Goal: Find contact information: Find contact information

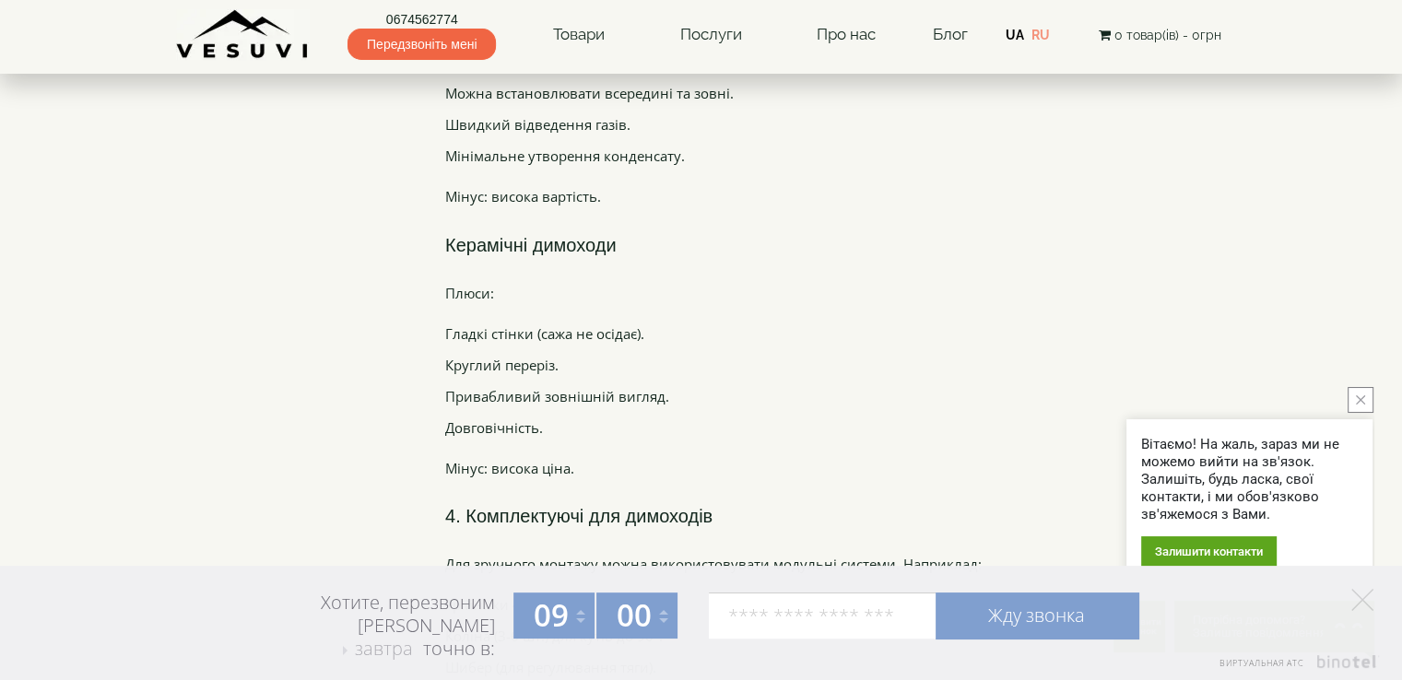
scroll to position [3319, 0]
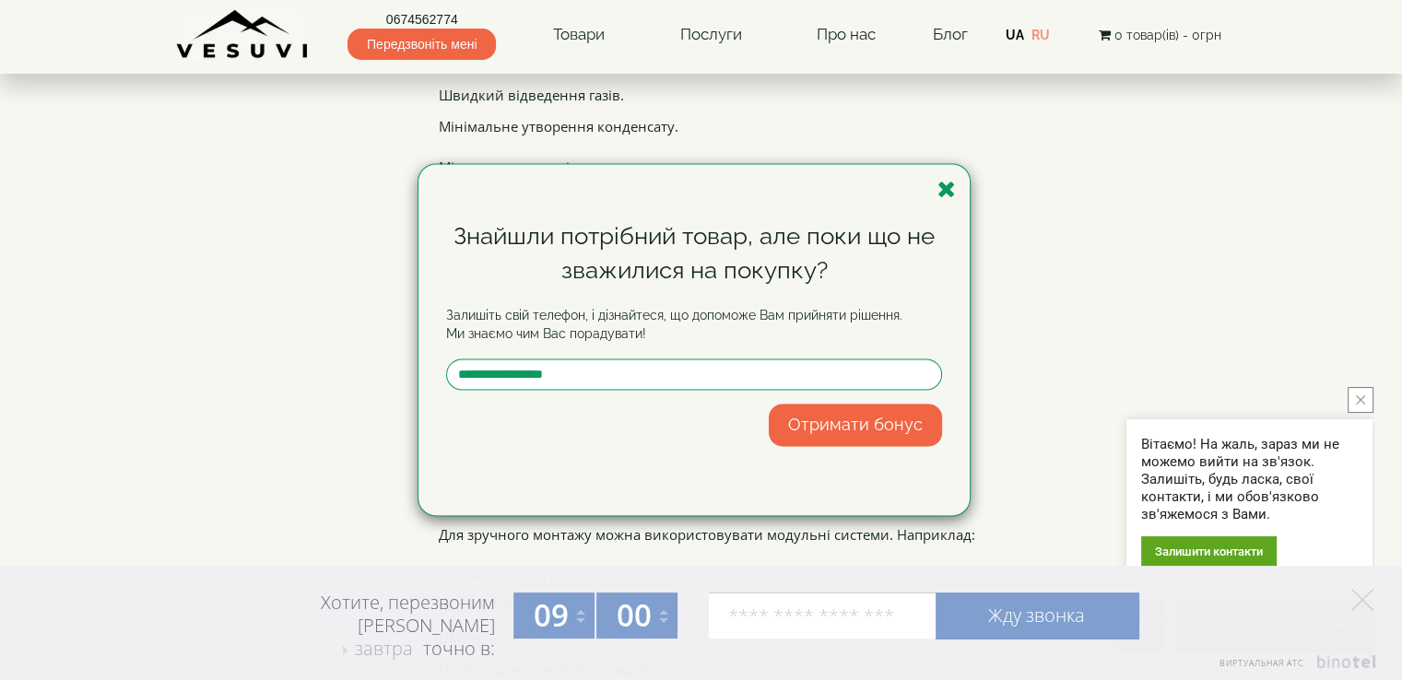
click at [948, 187] on icon "button" at bounding box center [947, 189] width 18 height 23
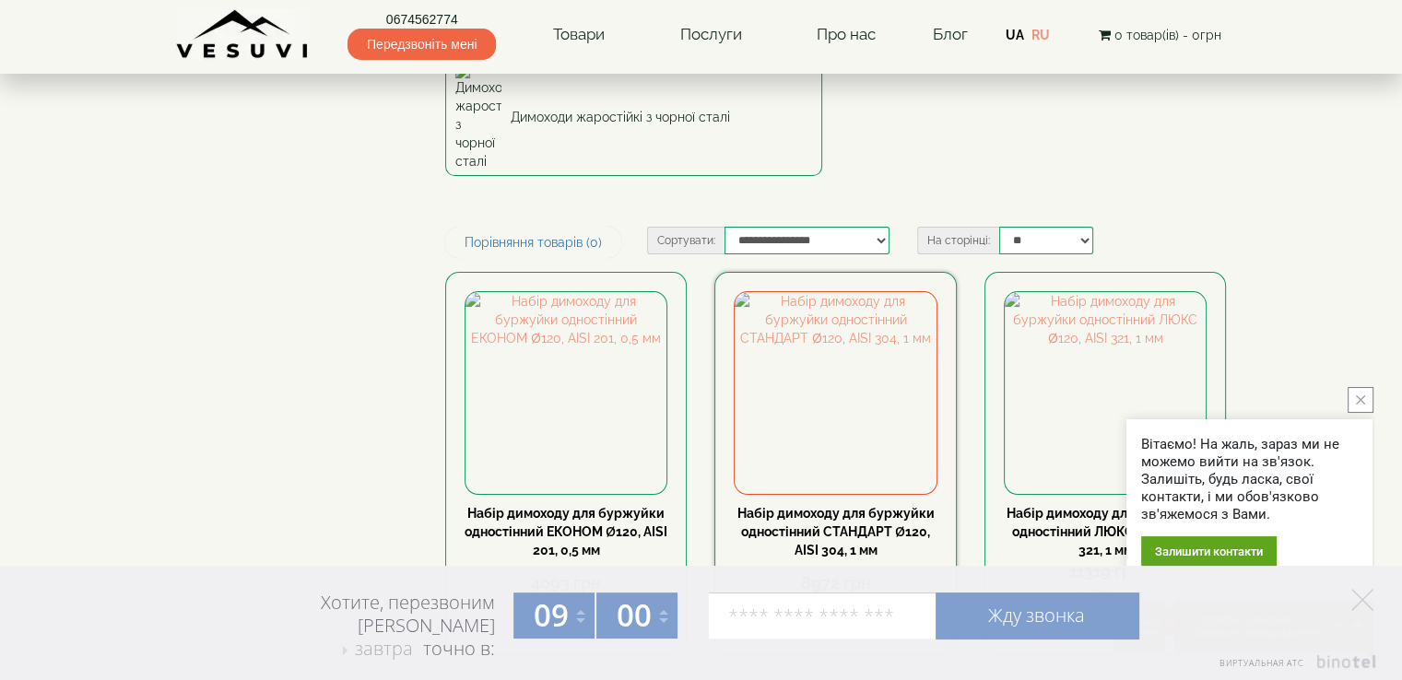
scroll to position [0, 0]
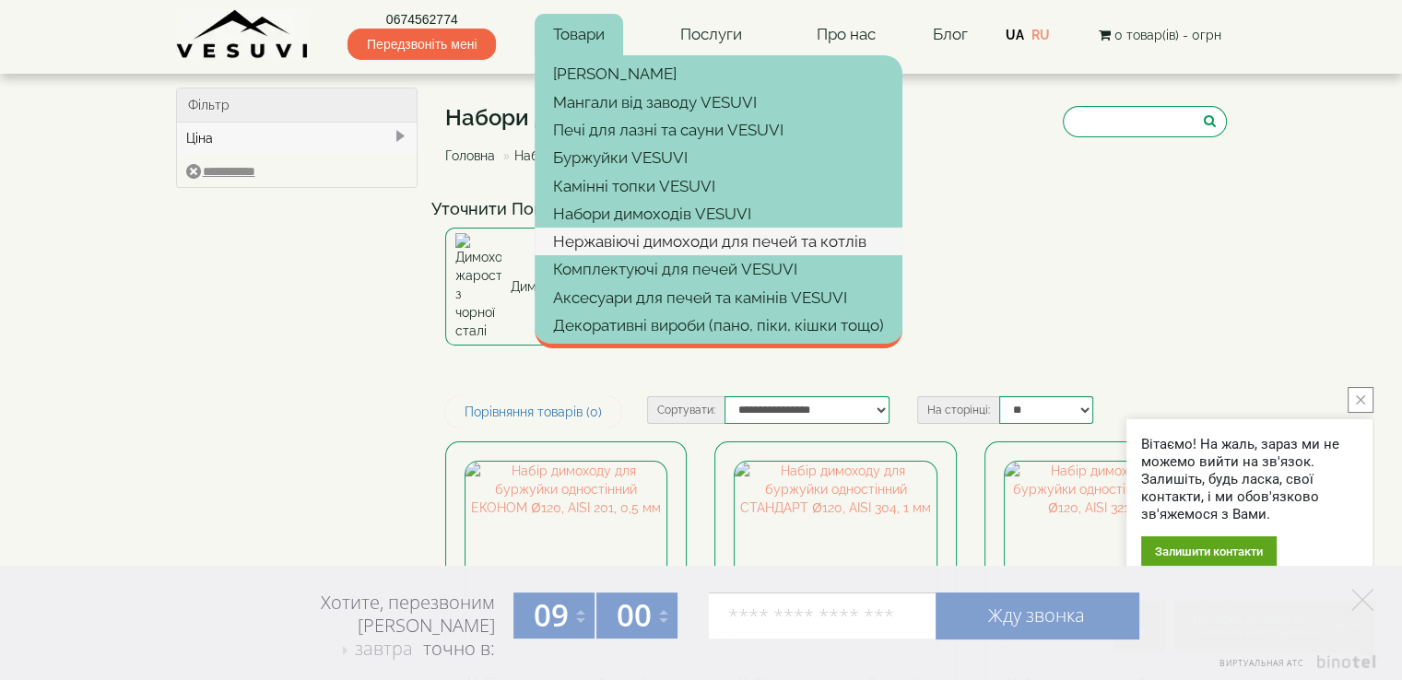
click at [648, 248] on link "Нержавіючі димоходи для печей та котлів" at bounding box center [719, 242] width 368 height 28
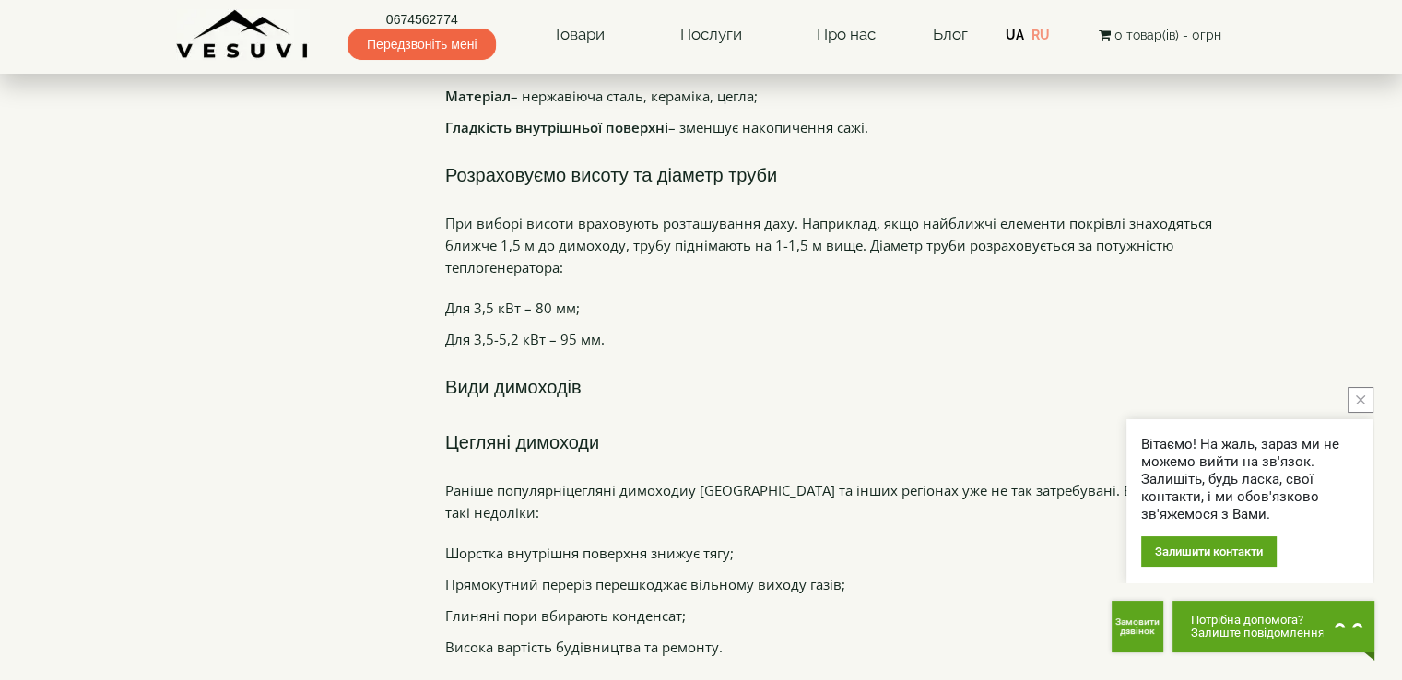
scroll to position [2552, 0]
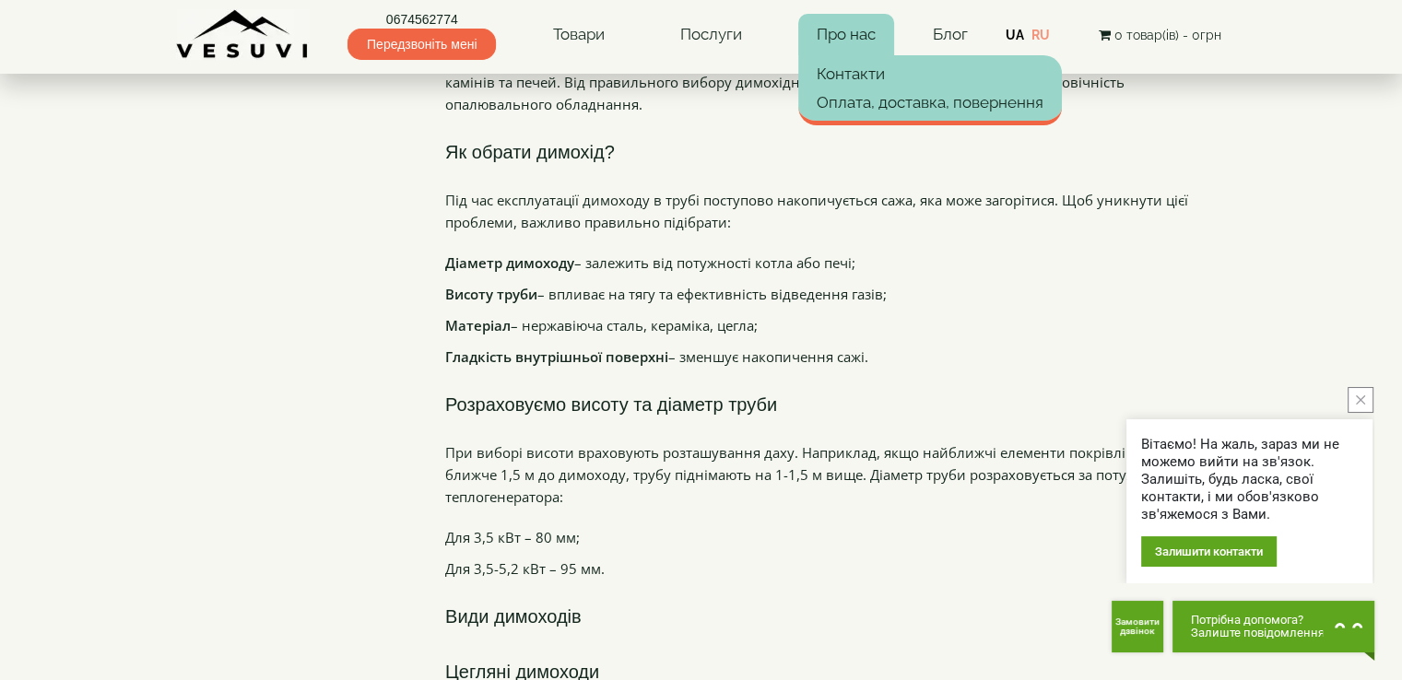
click at [859, 35] on link "Про нас" at bounding box center [846, 35] width 96 height 42
click at [855, 34] on link "Про нас" at bounding box center [846, 35] width 96 height 42
click at [852, 77] on link "Контакти" at bounding box center [930, 74] width 264 height 28
